Goal: Task Accomplishment & Management: Use online tool/utility

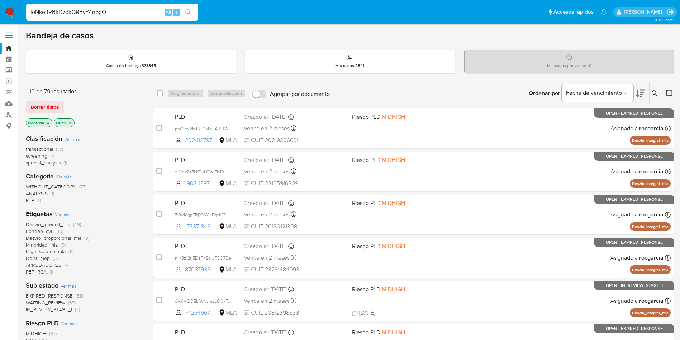
type input "ioNkeifRBkC7dkQRByY4n5gQ"
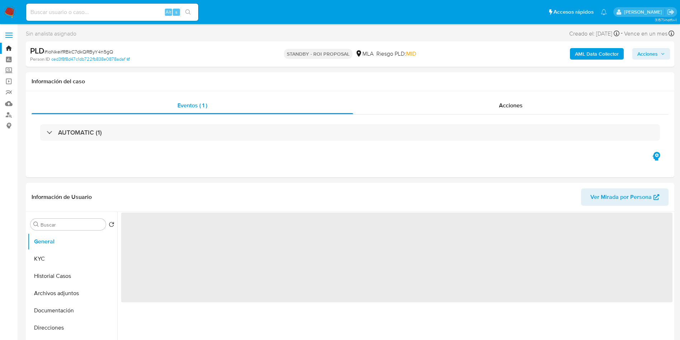
scroll to position [215, 0]
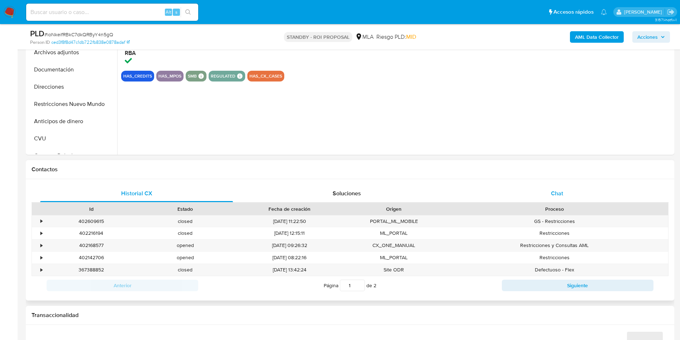
click at [551, 189] on div "Chat" at bounding box center [557, 193] width 193 height 17
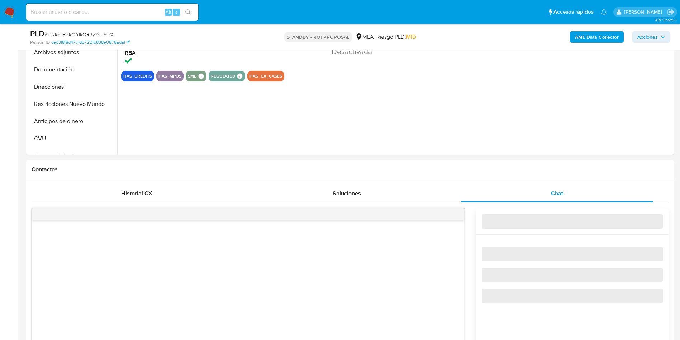
select select "10"
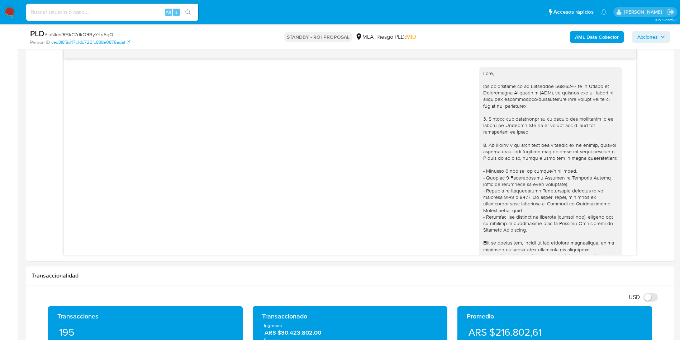
scroll to position [383, 0]
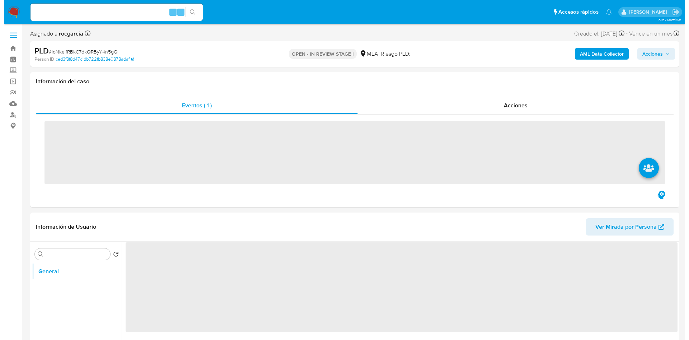
scroll to position [108, 0]
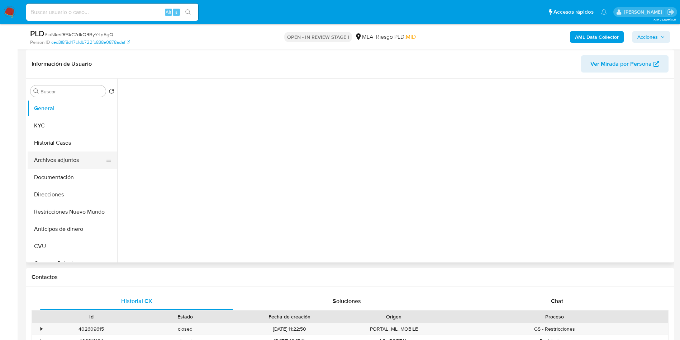
click at [49, 162] on button "Archivos adjuntos" at bounding box center [70, 159] width 84 height 17
select select "10"
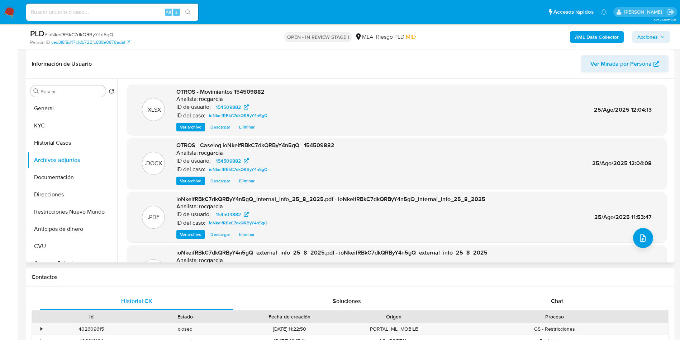
click at [253, 183] on span "Eliminar" at bounding box center [246, 180] width 15 height 7
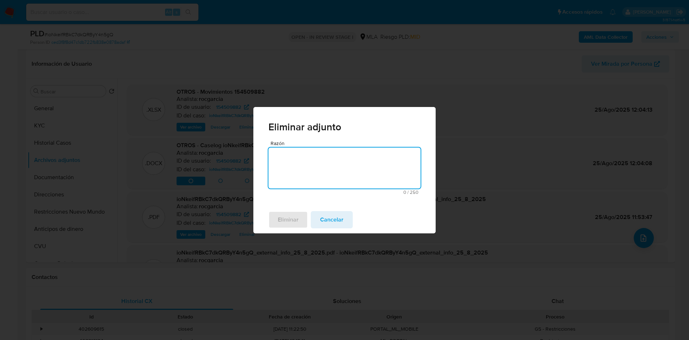
click at [315, 180] on textarea "Razón" at bounding box center [344, 167] width 152 height 41
type textarea "cargar v2"
click at [279, 219] on span "Eliminar" at bounding box center [288, 220] width 21 height 16
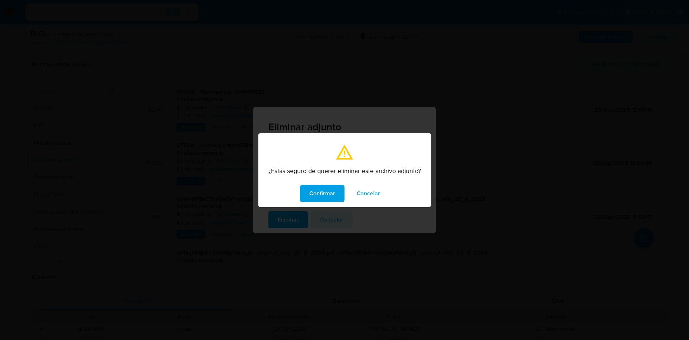
click at [322, 190] on span "Confirmar" at bounding box center [322, 193] width 26 height 16
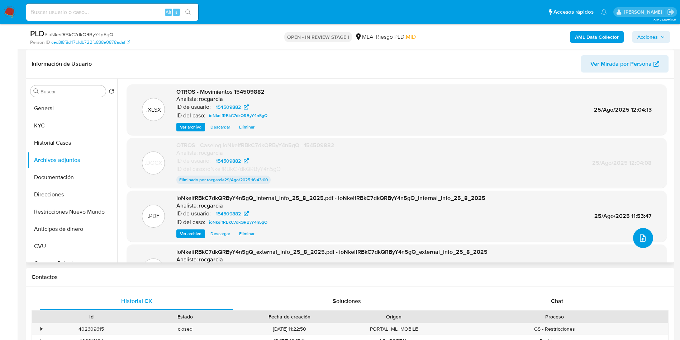
click at [641, 239] on icon "upload-file" at bounding box center [643, 237] width 9 height 9
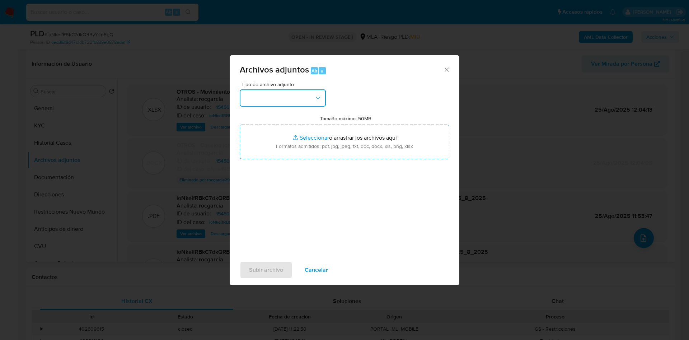
click at [276, 105] on button "button" at bounding box center [283, 97] width 86 height 17
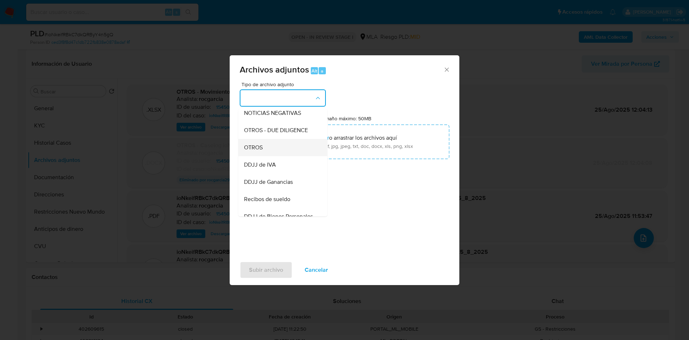
click at [265, 156] on div "OTROS" at bounding box center [280, 147] width 73 height 17
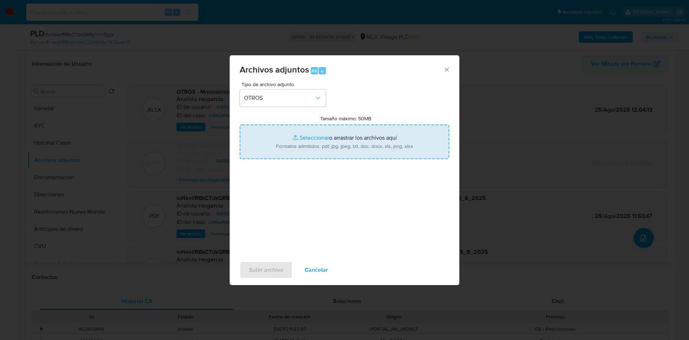
click at [302, 146] on input "Tamaño máximo: 50MB Seleccionar archivos" at bounding box center [344, 141] width 209 height 34
type input "C:\fakepath\Caselog ioNkeifRBkC7dkQRByY4n5gQ - 154509882 v2 .docx"
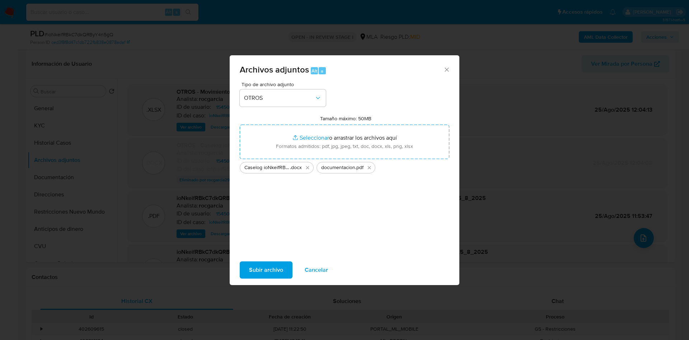
click at [261, 269] on span "Subir archivo" at bounding box center [266, 270] width 34 height 16
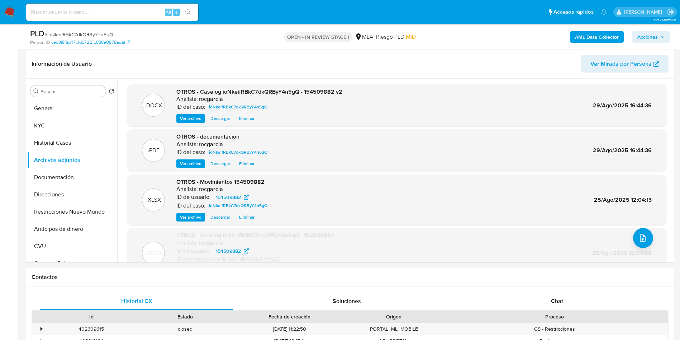
click at [651, 37] on span "Acciones" at bounding box center [648, 36] width 20 height 11
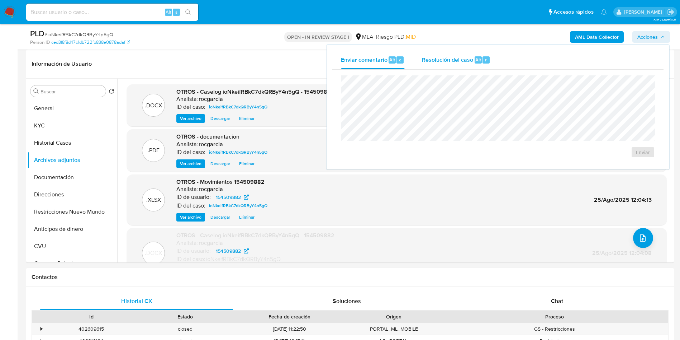
click at [476, 62] on span "Alt" at bounding box center [479, 59] width 6 height 7
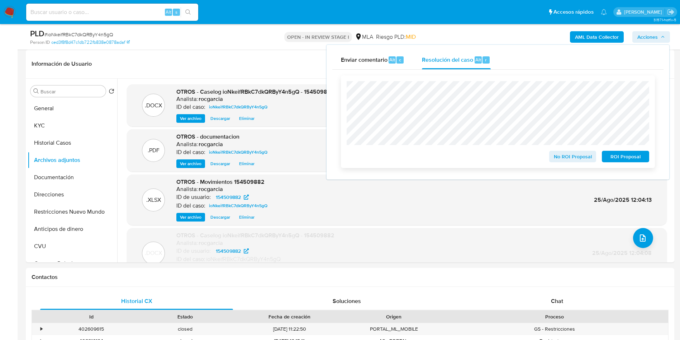
click at [638, 154] on span "ROI Proposal" at bounding box center [625, 156] width 37 height 10
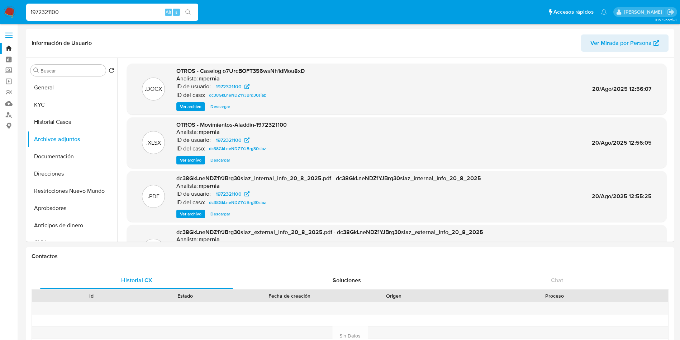
select select "10"
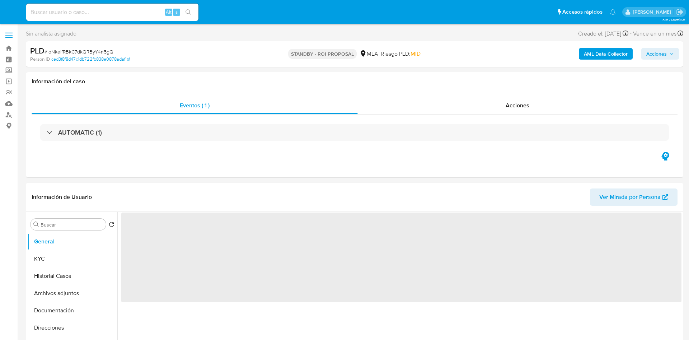
select select "10"
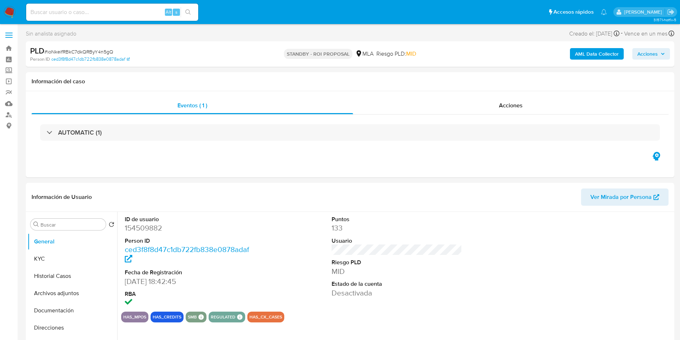
click at [77, 11] on input at bounding box center [112, 12] width 172 height 9
paste input "g87KJJZp91cq516yCUnZFcMN"
type input "g87KJJZp91cq516yCUnZFcMN"
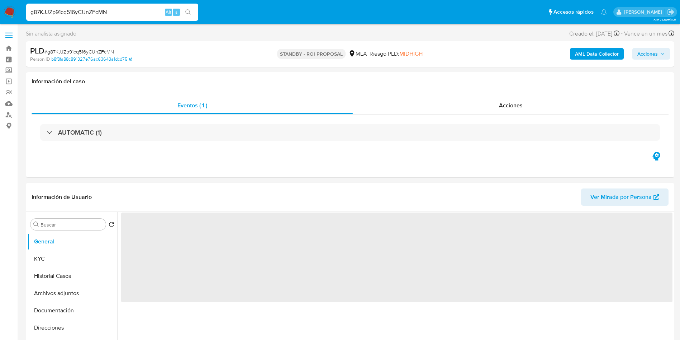
select select "10"
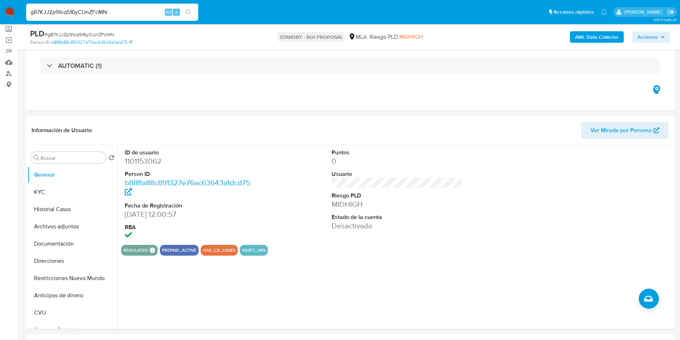
scroll to position [54, 0]
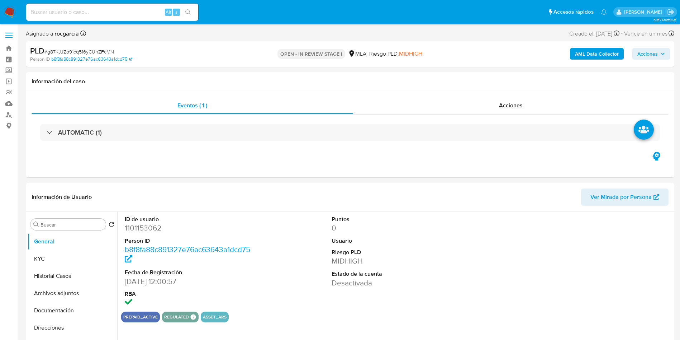
select select "10"
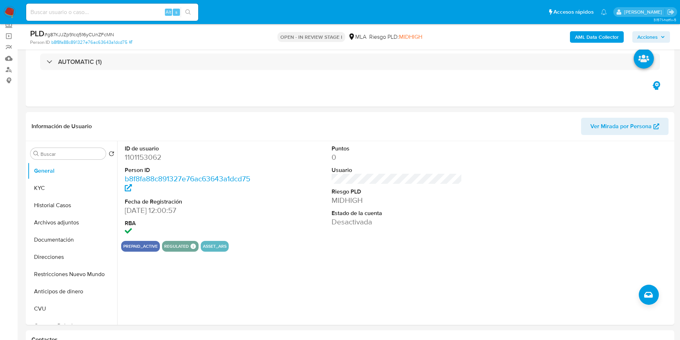
scroll to position [108, 0]
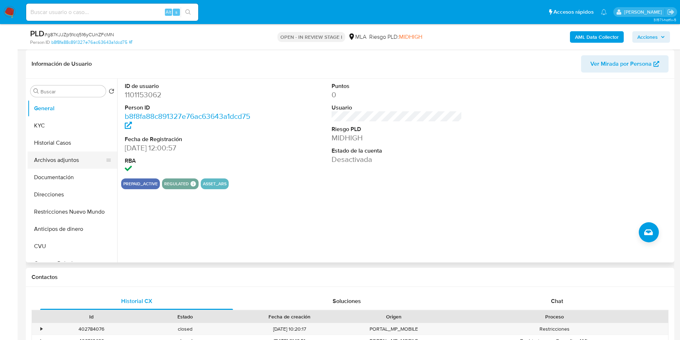
click at [75, 158] on button "Archivos adjuntos" at bounding box center [70, 159] width 84 height 17
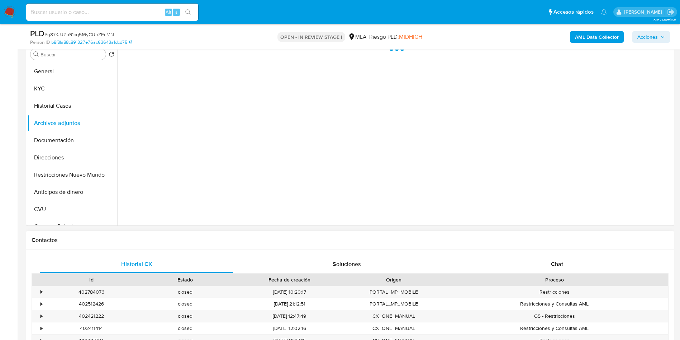
scroll to position [161, 0]
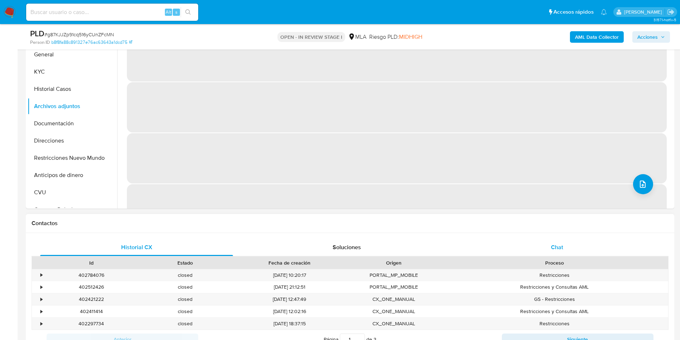
click at [563, 244] on span "Chat" at bounding box center [557, 247] width 12 height 8
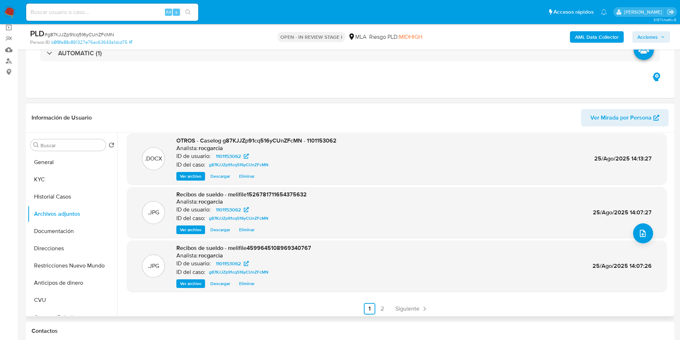
scroll to position [60, 0]
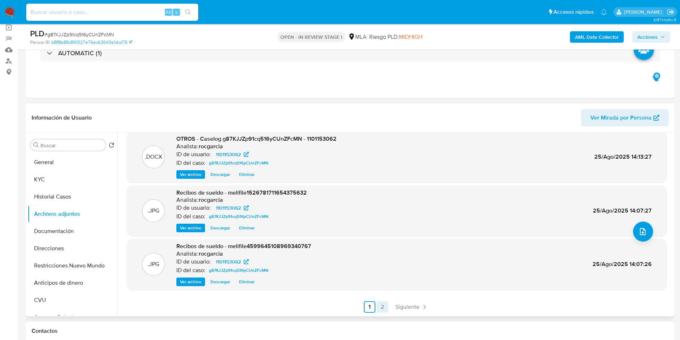
click at [378, 307] on link "2" at bounding box center [382, 306] width 11 height 11
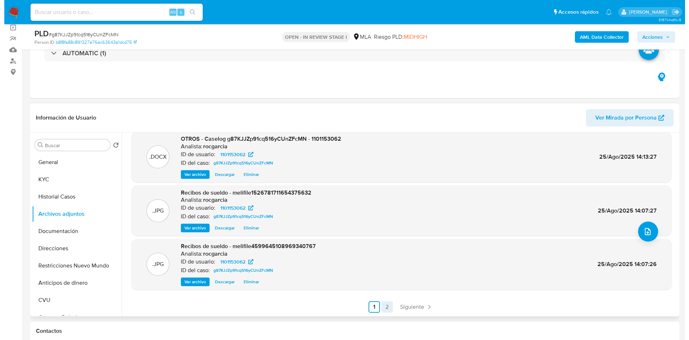
scroll to position [0, 0]
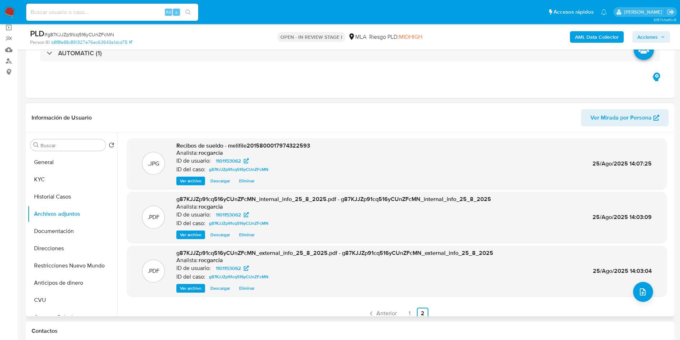
click at [199, 232] on span "Ver archivo" at bounding box center [191, 234] width 22 height 7
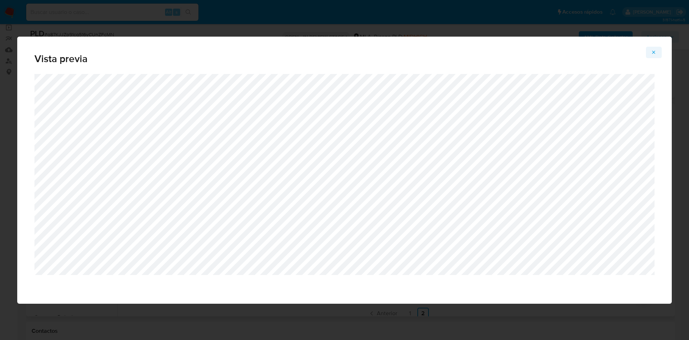
click at [657, 54] on button "Attachment preview" at bounding box center [654, 52] width 16 height 11
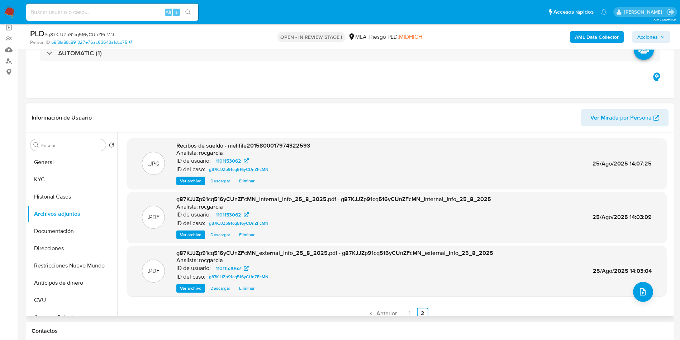
click at [186, 284] on span "Ver archivo" at bounding box center [191, 287] width 22 height 7
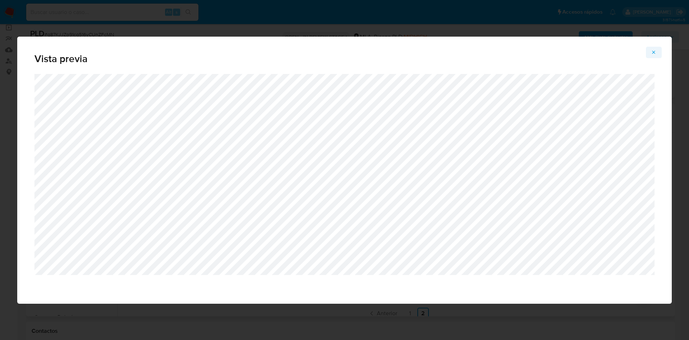
click at [655, 53] on icon "Attachment preview" at bounding box center [654, 52] width 6 height 6
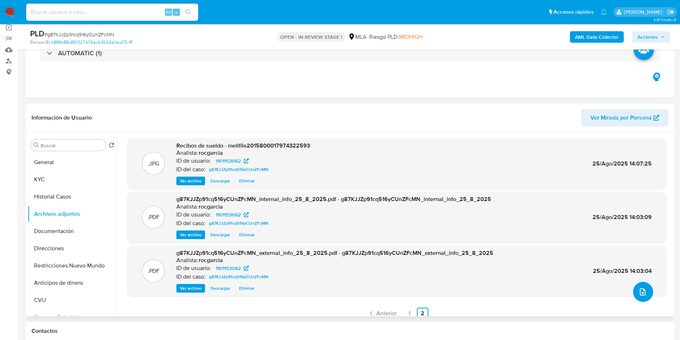
click at [640, 292] on icon "upload-file" at bounding box center [643, 291] width 6 height 7
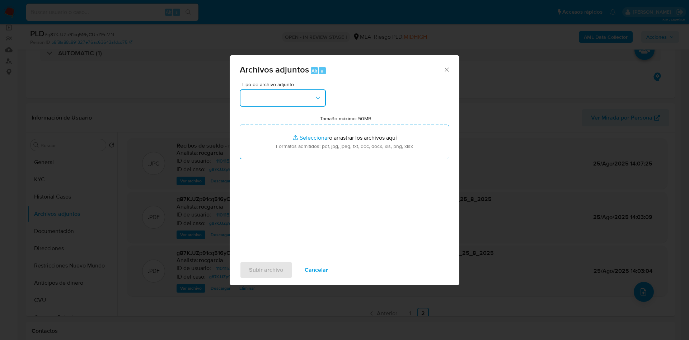
click at [265, 104] on button "button" at bounding box center [283, 97] width 86 height 17
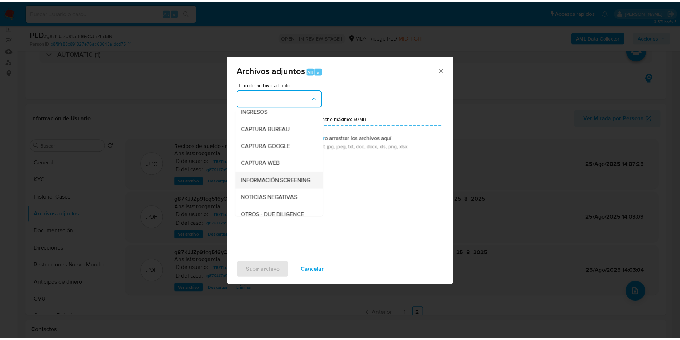
scroll to position [54, 0]
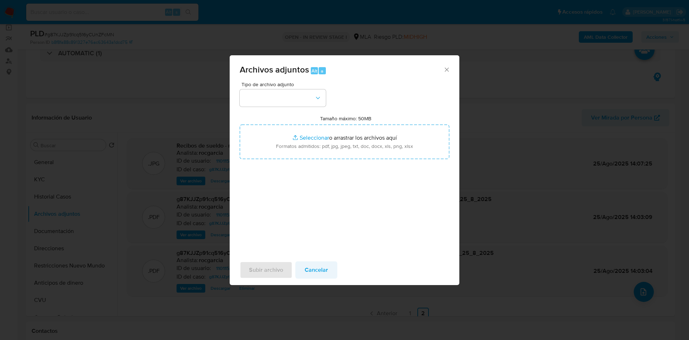
click at [315, 268] on span "Cancelar" at bounding box center [316, 270] width 23 height 16
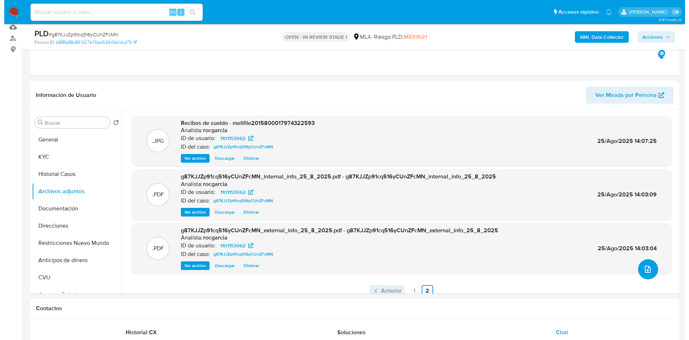
scroll to position [108, 0]
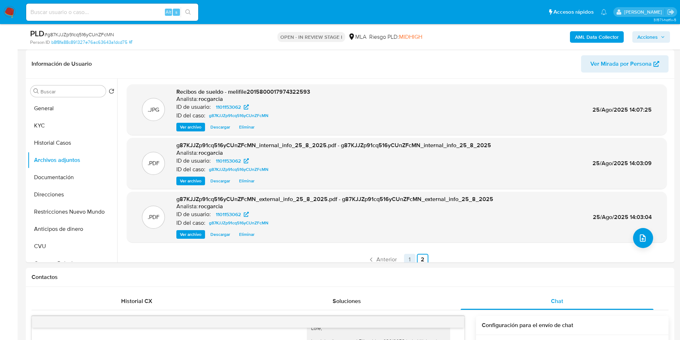
click at [410, 258] on link "1" at bounding box center [409, 259] width 11 height 11
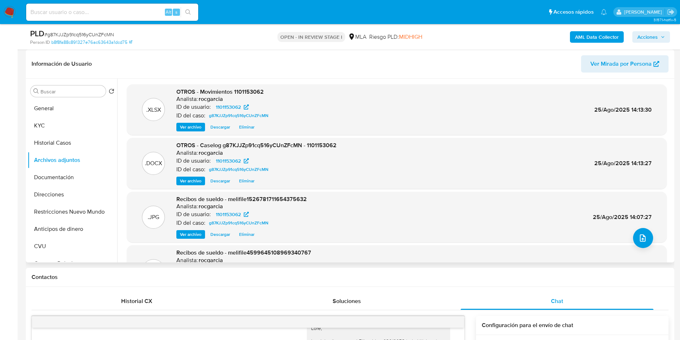
click at [249, 179] on span "Eliminar" at bounding box center [246, 180] width 15 height 7
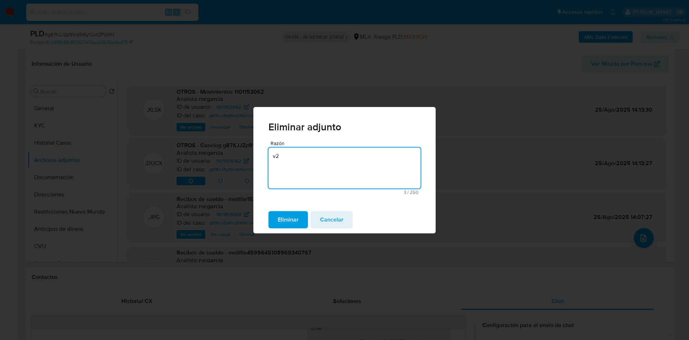
click at [302, 167] on textarea "v2" at bounding box center [344, 167] width 152 height 41
type textarea "subir v2"
click at [281, 218] on span "Eliminar" at bounding box center [288, 220] width 21 height 16
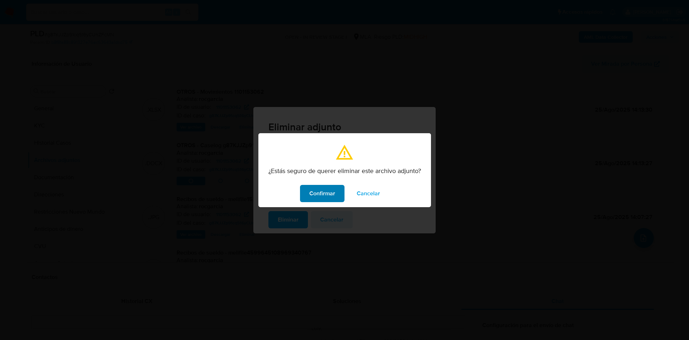
click at [313, 192] on span "Confirmar" at bounding box center [322, 193] width 26 height 16
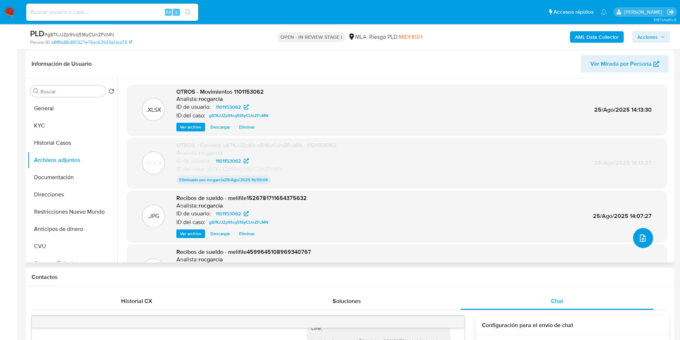
click at [634, 239] on button "upload-file" at bounding box center [643, 238] width 20 height 20
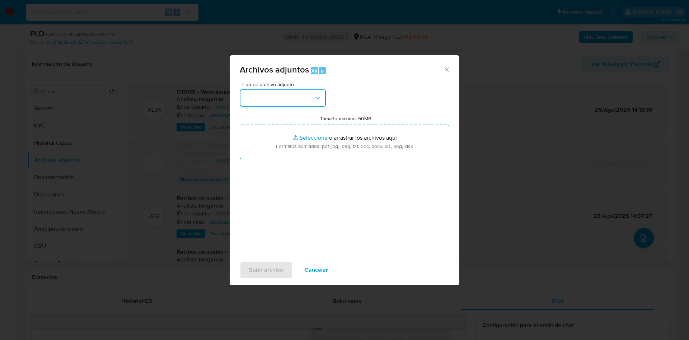
click at [274, 103] on button "button" at bounding box center [283, 97] width 86 height 17
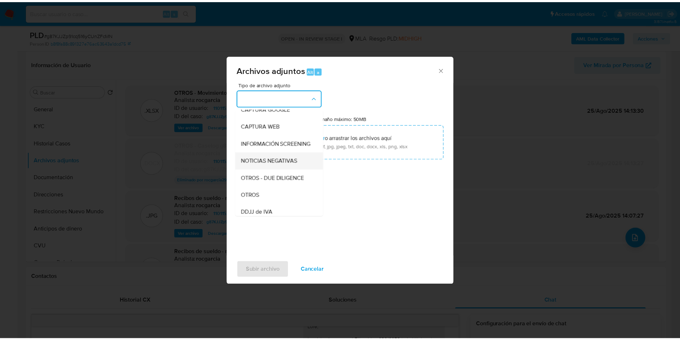
scroll to position [55, 0]
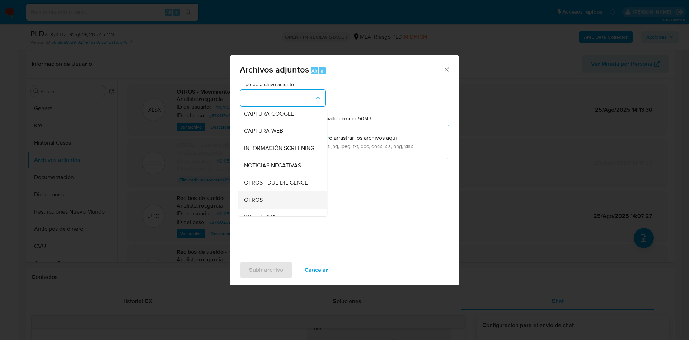
click at [281, 201] on div "OTROS" at bounding box center [280, 199] width 73 height 17
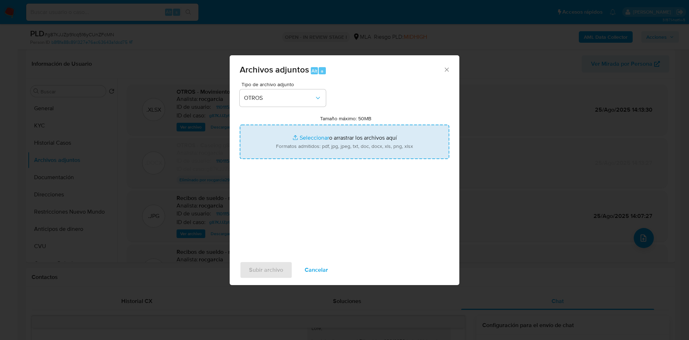
click at [314, 137] on input "Tamaño máximo: 50MB Seleccionar archivos" at bounding box center [344, 141] width 209 height 34
click at [316, 137] on input "Tamaño máximo: 50MB Seleccionar archivos" at bounding box center [344, 141] width 209 height 34
type input "C:\fakepath\Caselog g87KJJZp91cq516yCUnZFcMN - 1101153062 v2.docx"
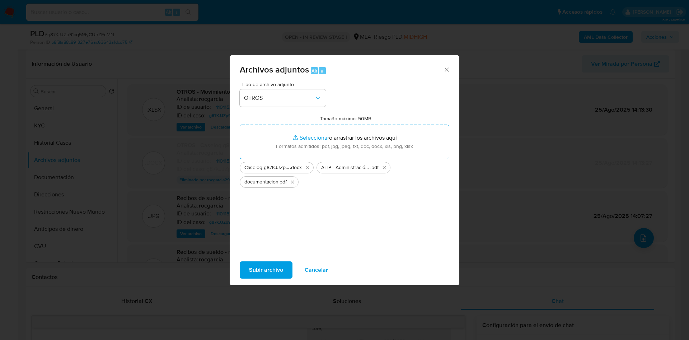
click at [278, 263] on span "Subir archivo" at bounding box center [266, 270] width 34 height 16
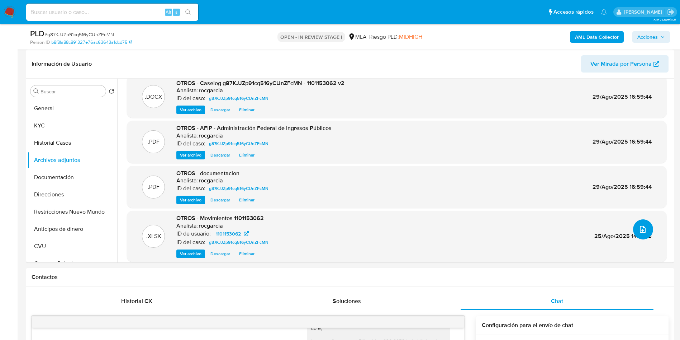
scroll to position [0, 0]
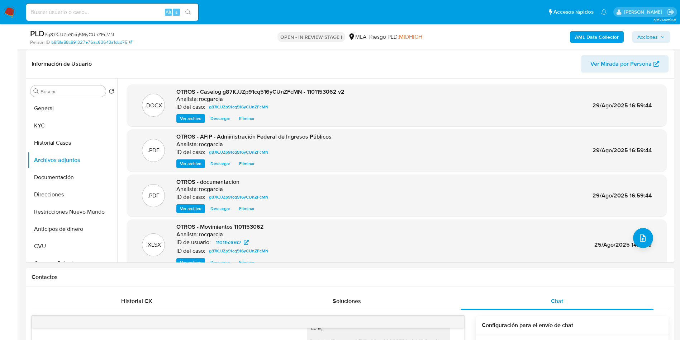
click at [661, 34] on span "Acciones" at bounding box center [652, 37] width 28 height 10
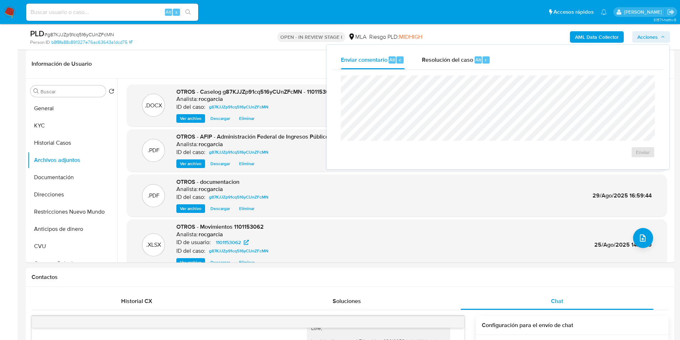
drag, startPoint x: 481, startPoint y: 64, endPoint x: 478, endPoint y: 73, distance: 9.4
click at [481, 64] on div "Resolución del caso Alt r" at bounding box center [456, 60] width 69 height 19
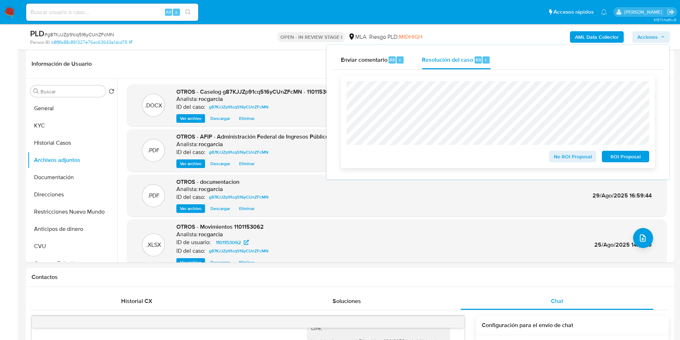
click at [625, 160] on span "ROI Proposal" at bounding box center [625, 156] width 37 height 10
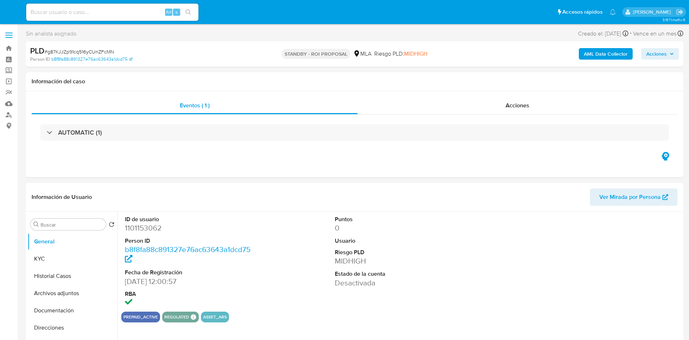
select select "10"
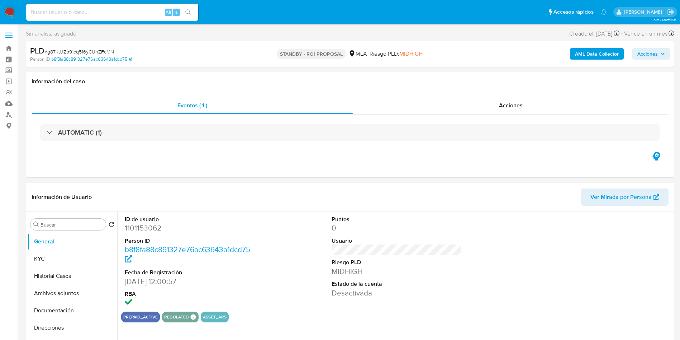
click at [103, 9] on input at bounding box center [112, 12] width 172 height 9
paste input "CWSThtevJ4BFaPREO3E9pKq6"
type input "CWSThtevJ4BFaPREO3E9pKq6"
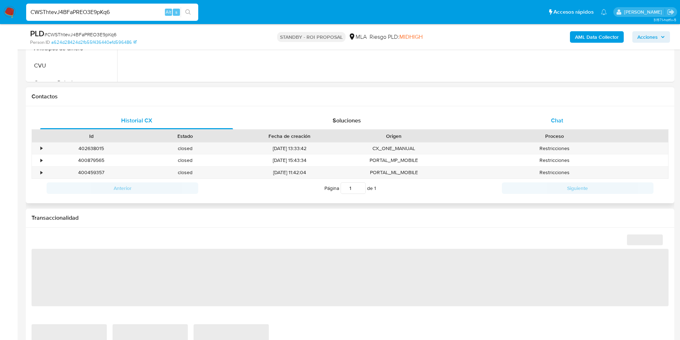
scroll to position [269, 0]
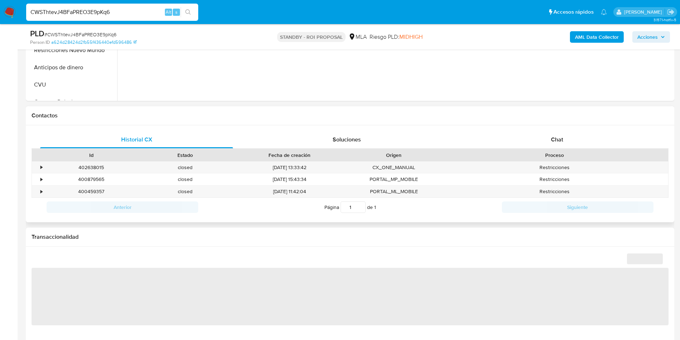
click at [558, 130] on div "Historial CX Soluciones Chat Id Estado Fecha de creación Origen Proceso • 40263…" at bounding box center [350, 173] width 649 height 97
click at [557, 137] on span "Chat" at bounding box center [557, 139] width 12 height 8
select select "10"
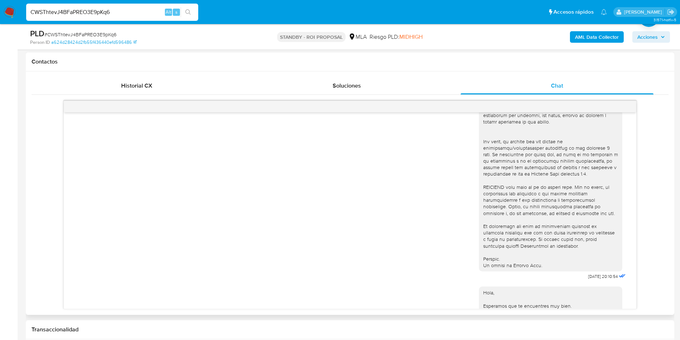
scroll to position [150, 0]
